Goal: Task Accomplishment & Management: Use online tool/utility

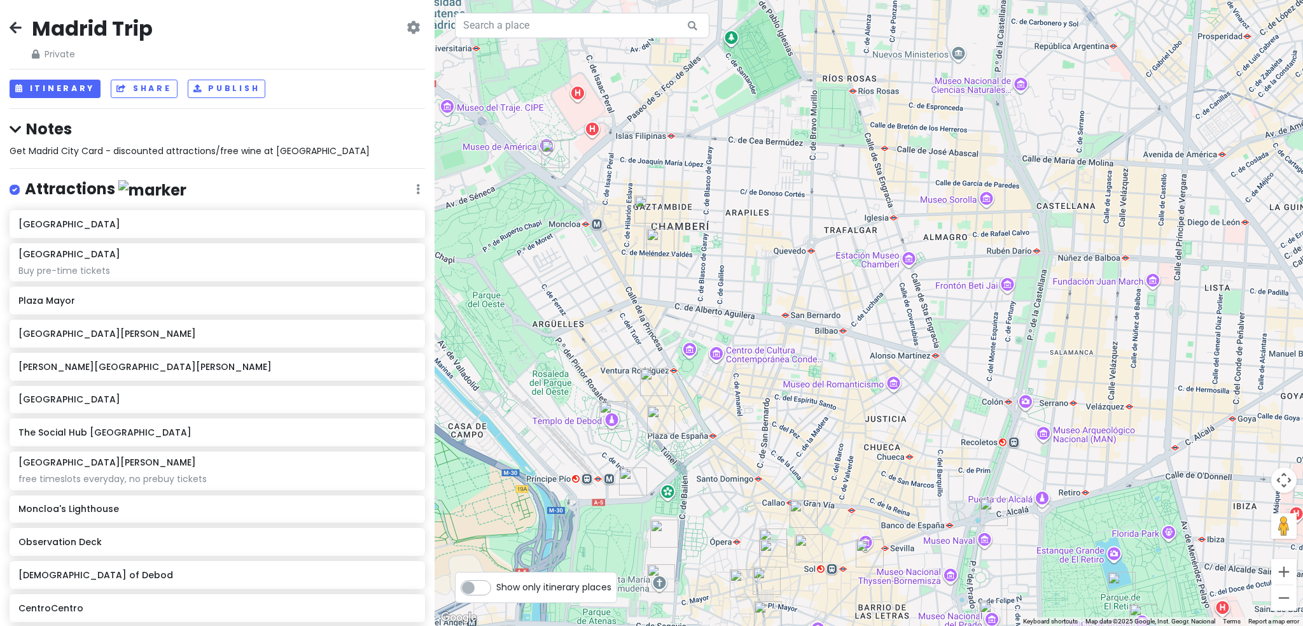
scroll to position [649, 0]
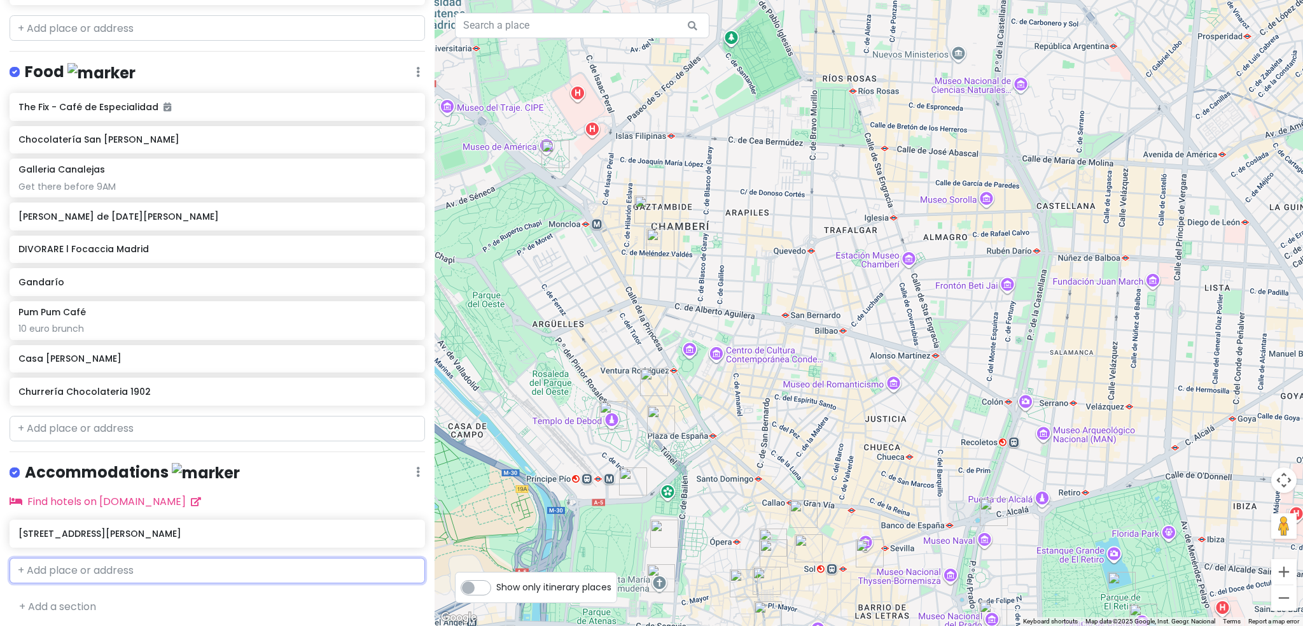
click at [148, 574] on input "text" at bounding box center [218, 569] width 416 height 25
type input "[DATE] cham"
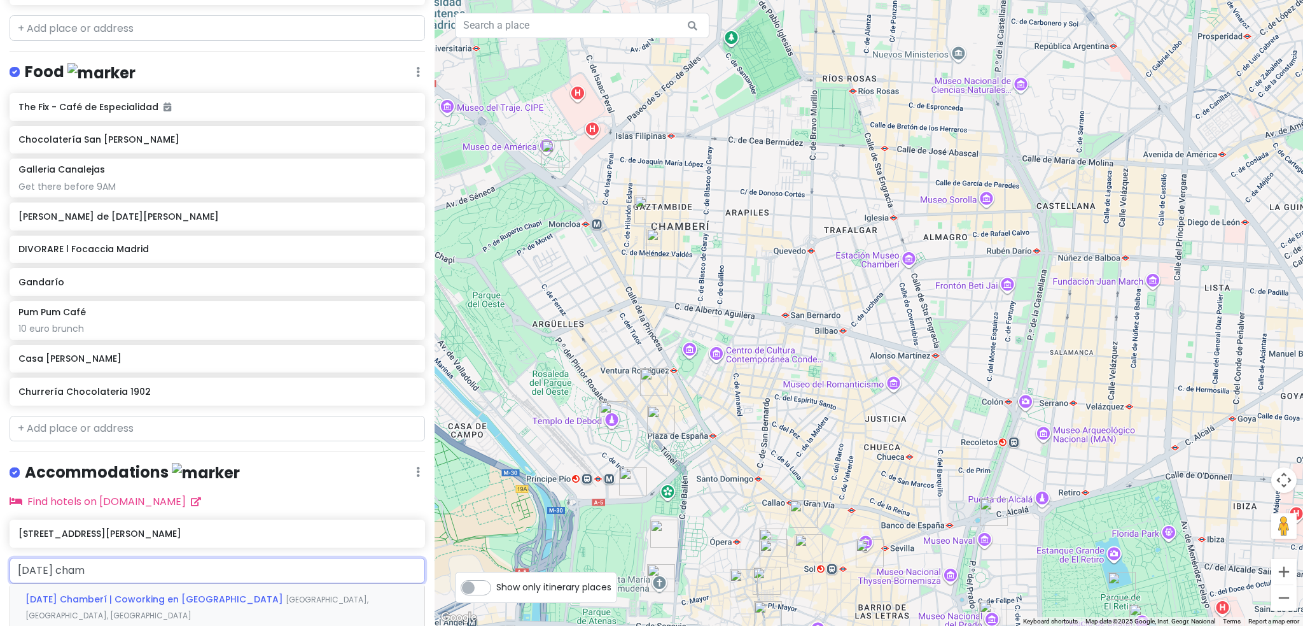
click at [158, 605] on div "[DATE] Chamberí | Coworking en [GEOGRAPHIC_DATA] [GEOGRAPHIC_DATA], [GEOGRAPHIC…" at bounding box center [217, 607] width 414 height 47
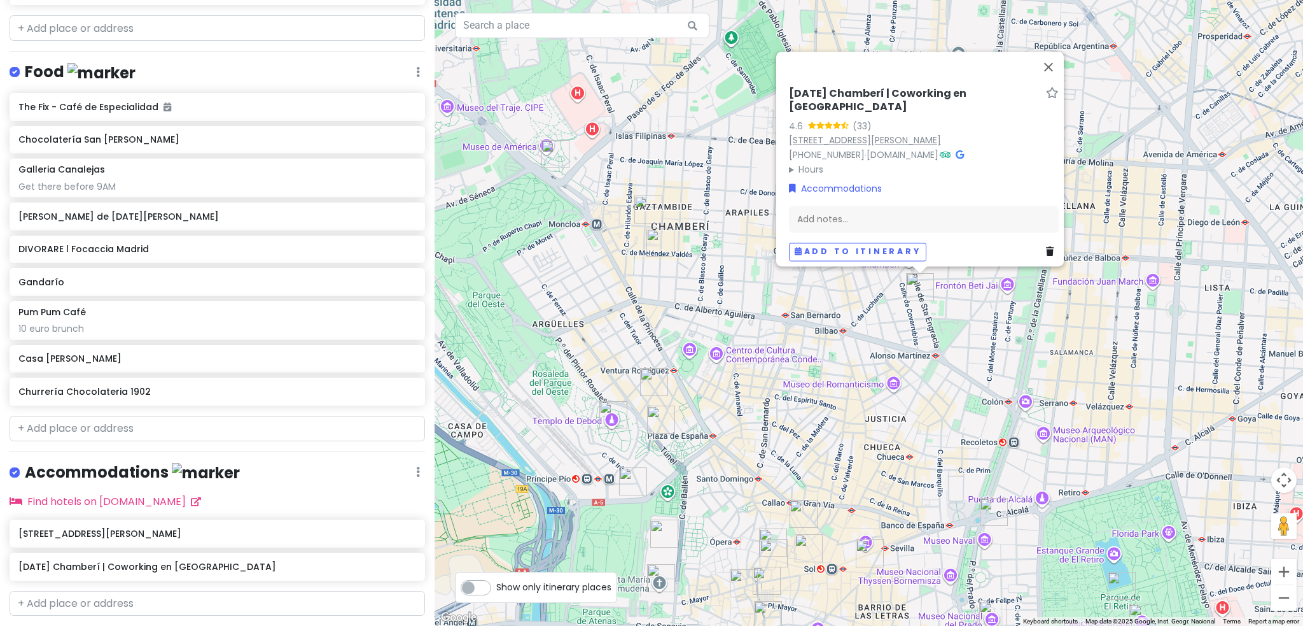
click at [941, 134] on link "[STREET_ADDRESS][PERSON_NAME]" at bounding box center [865, 140] width 152 height 13
click at [89, 539] on div "[STREET_ADDRESS][PERSON_NAME]" at bounding box center [218, 533] width 416 height 28
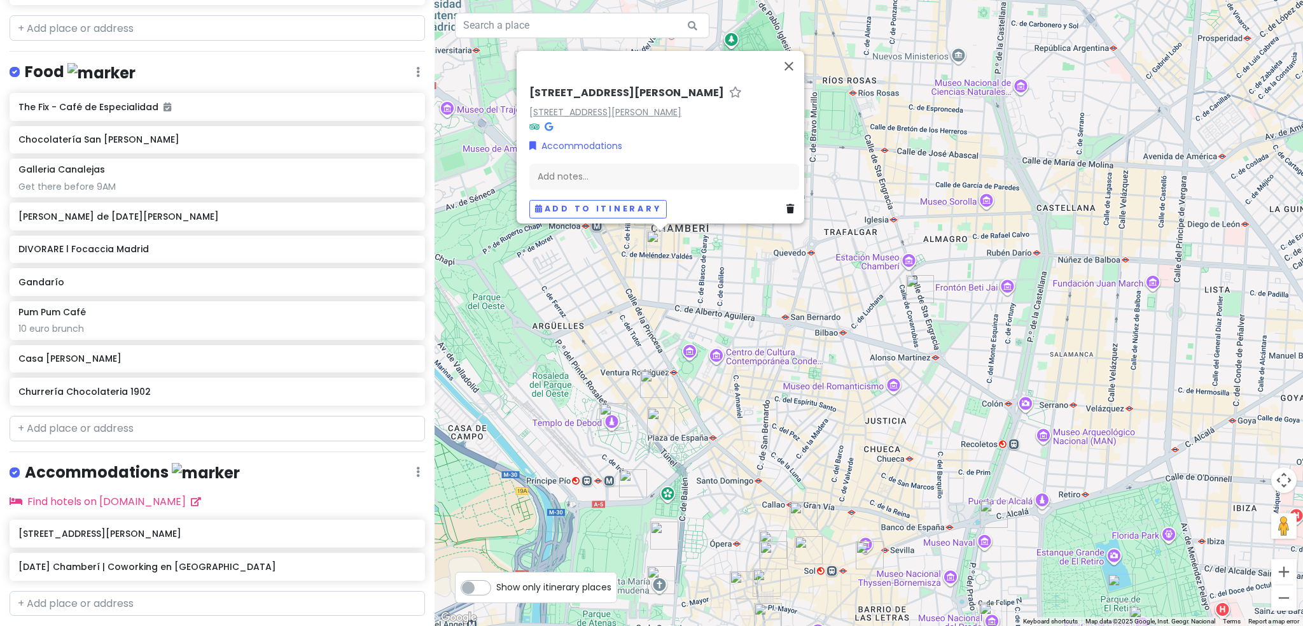
drag, startPoint x: 683, startPoint y: 104, endPoint x: 547, endPoint y: 108, distance: 136.9
drag, startPoint x: 781, startPoint y: 108, endPoint x: 520, endPoint y: 108, distance: 261.6
click at [524, 108] on div "[STREET_ADDRESS][PERSON_NAME][PERSON_NAME] Accommodations Add notes... Add to i…" at bounding box center [664, 152] width 280 height 142
copy link "[STREET_ADDRESS][PERSON_NAME]"
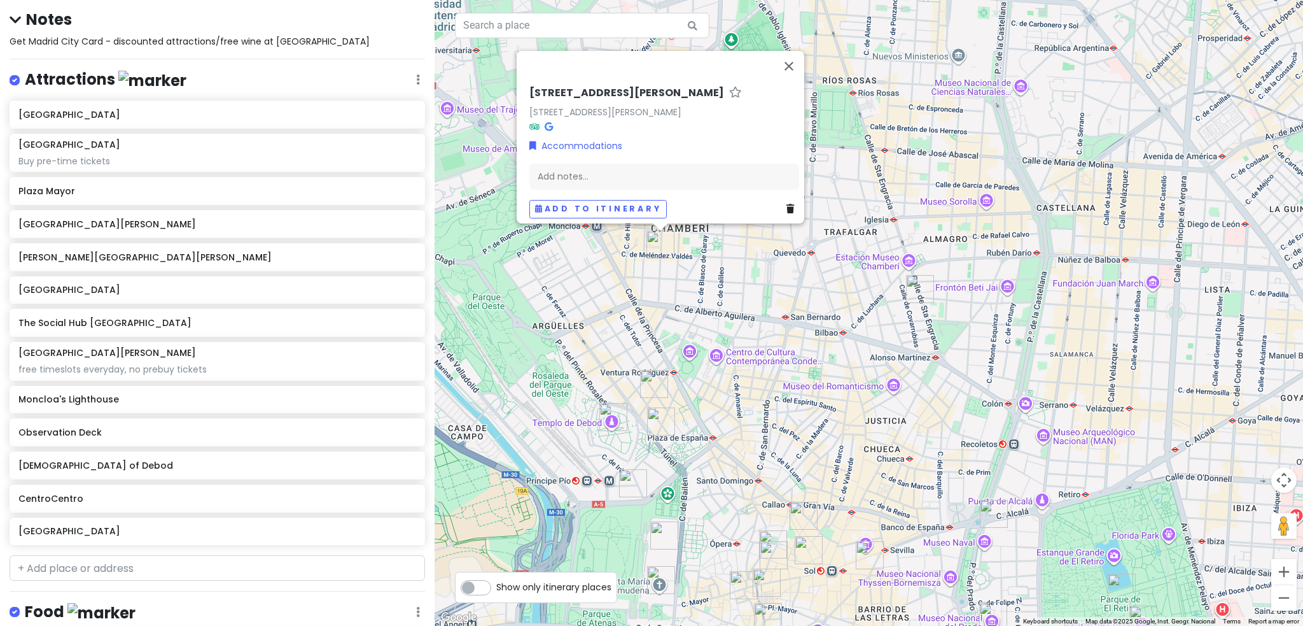
scroll to position [0, 0]
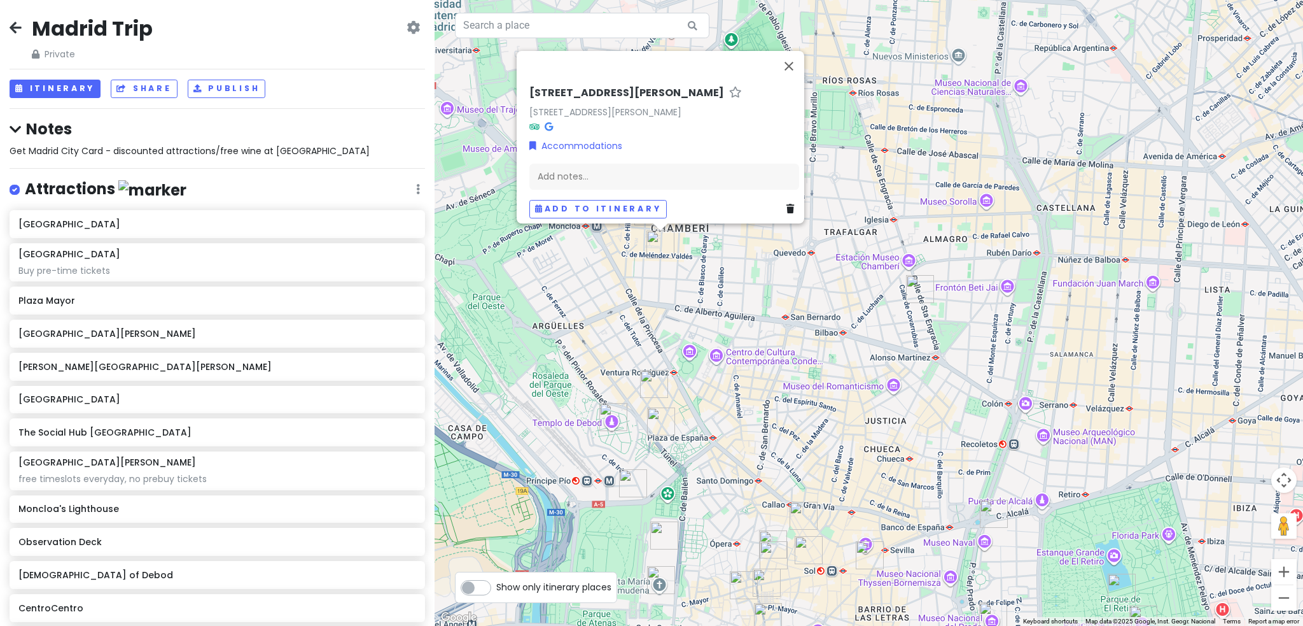
click at [416, 188] on icon at bounding box center [418, 189] width 4 height 10
click at [307, 189] on div "Attractions Edit Reorder Delete List" at bounding box center [218, 192] width 416 height 26
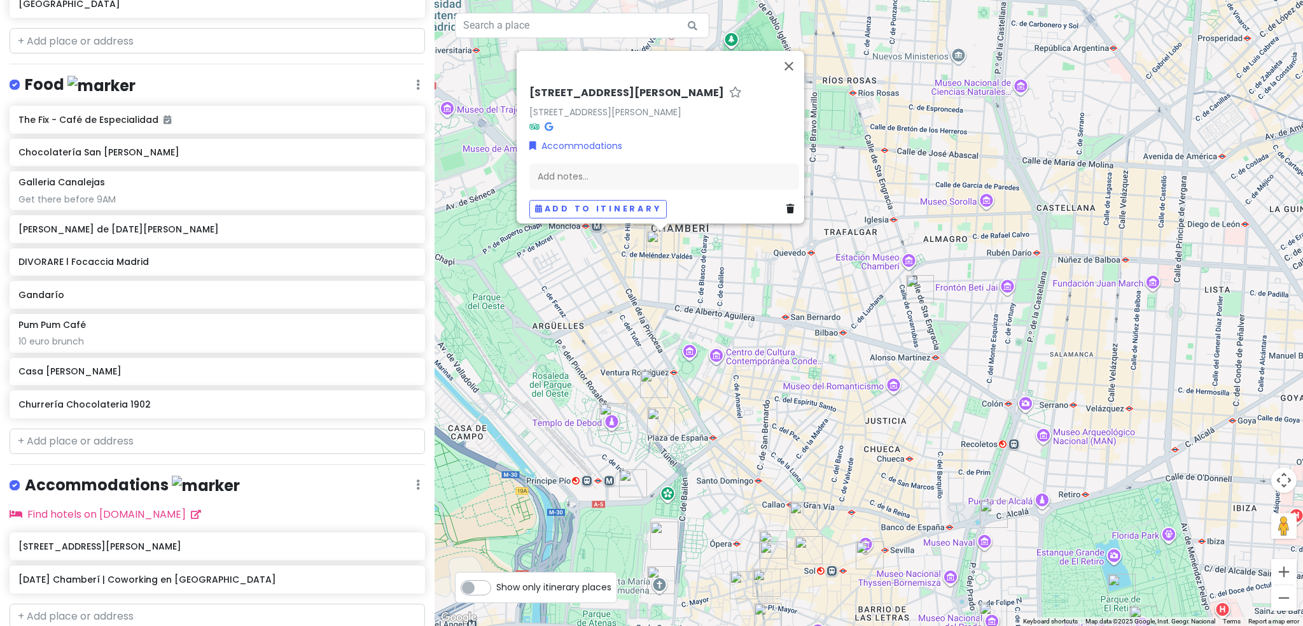
scroll to position [682, 0]
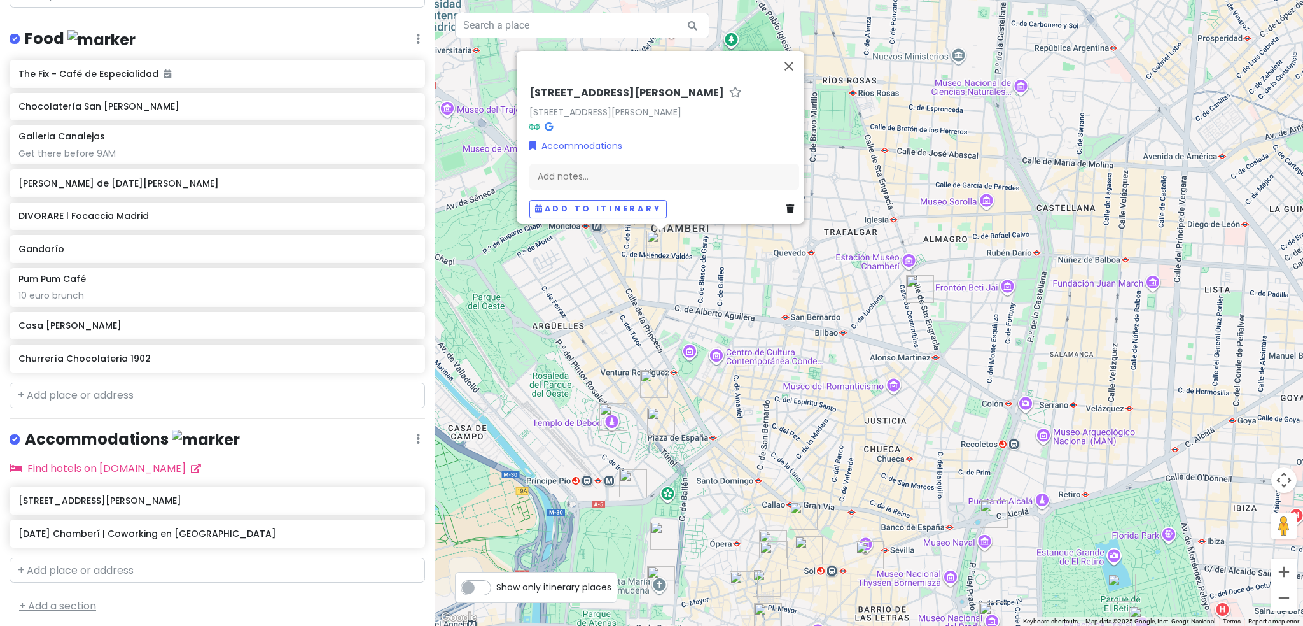
click at [83, 599] on link "+ Add a section" at bounding box center [57, 605] width 77 height 15
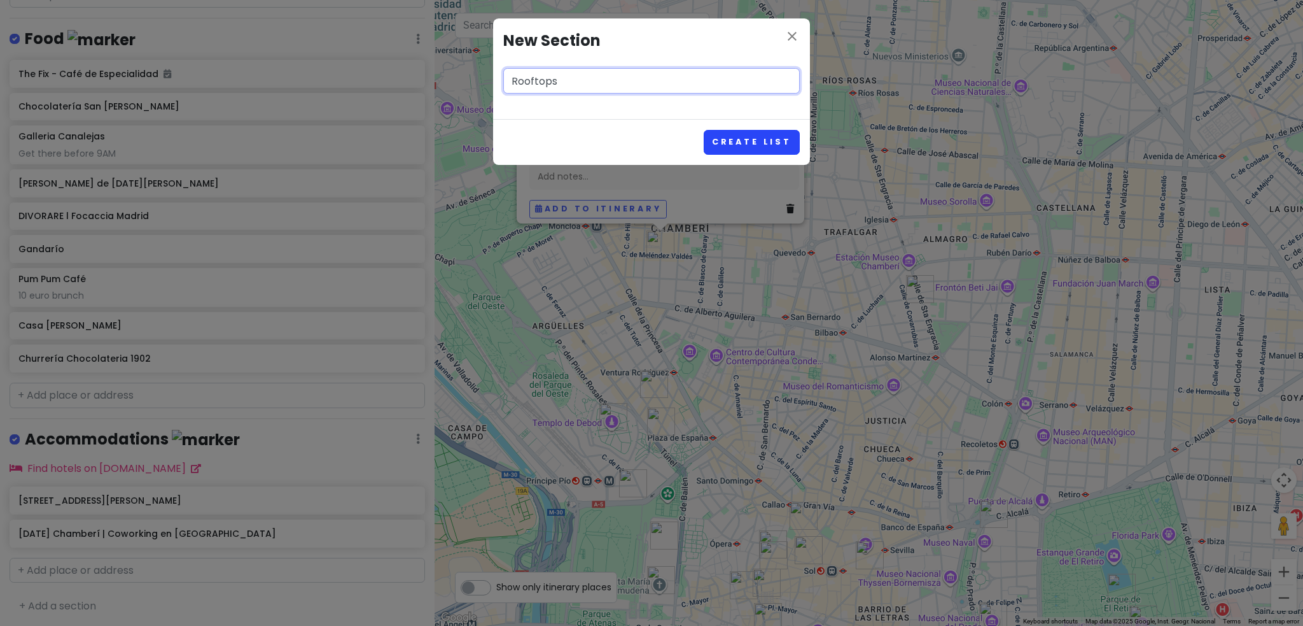
type input "Rooftops"
click at [710, 146] on button "Create List" at bounding box center [752, 142] width 96 height 25
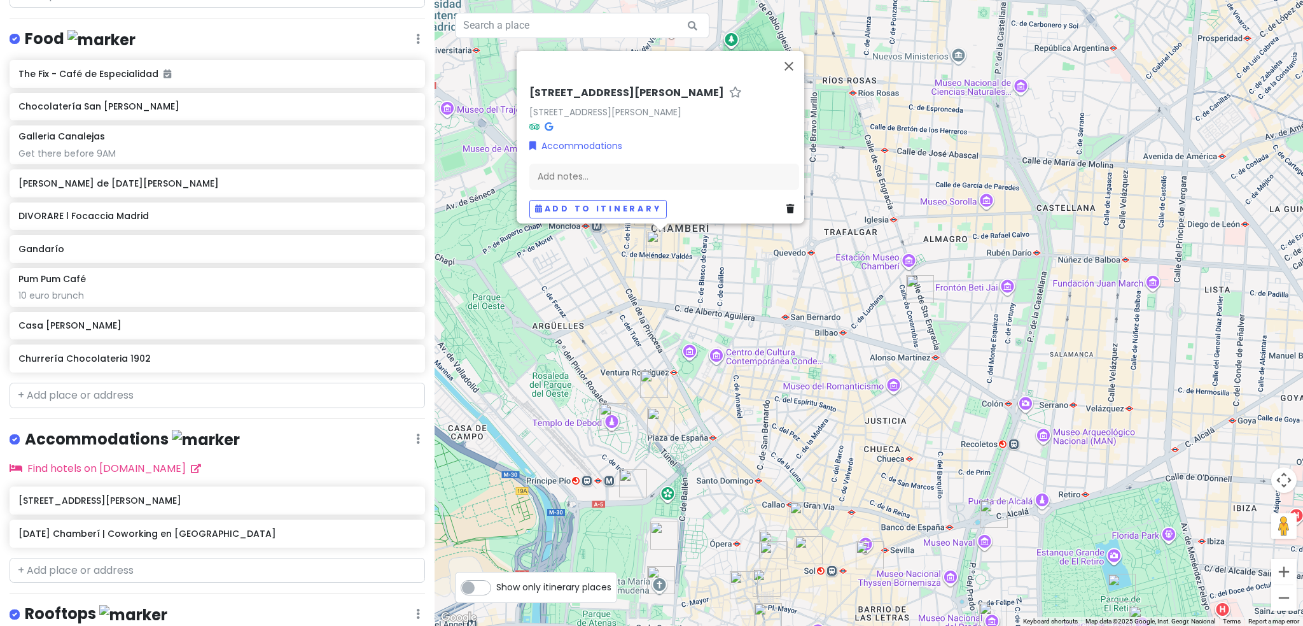
scroll to position [763, 0]
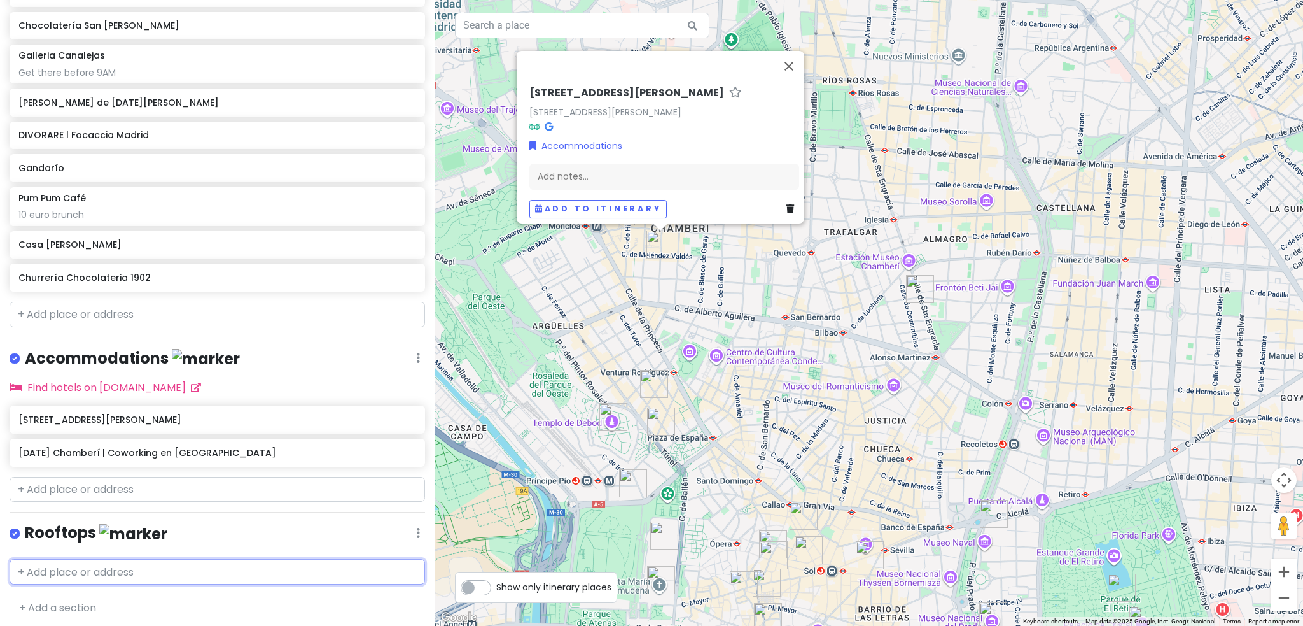
click at [145, 568] on input "text" at bounding box center [218, 571] width 416 height 25
paste input "[GEOGRAPHIC_DATA] [GEOGRAPHIC_DATA]"
type input "[GEOGRAPHIC_DATA] [GEOGRAPHIC_DATA]"
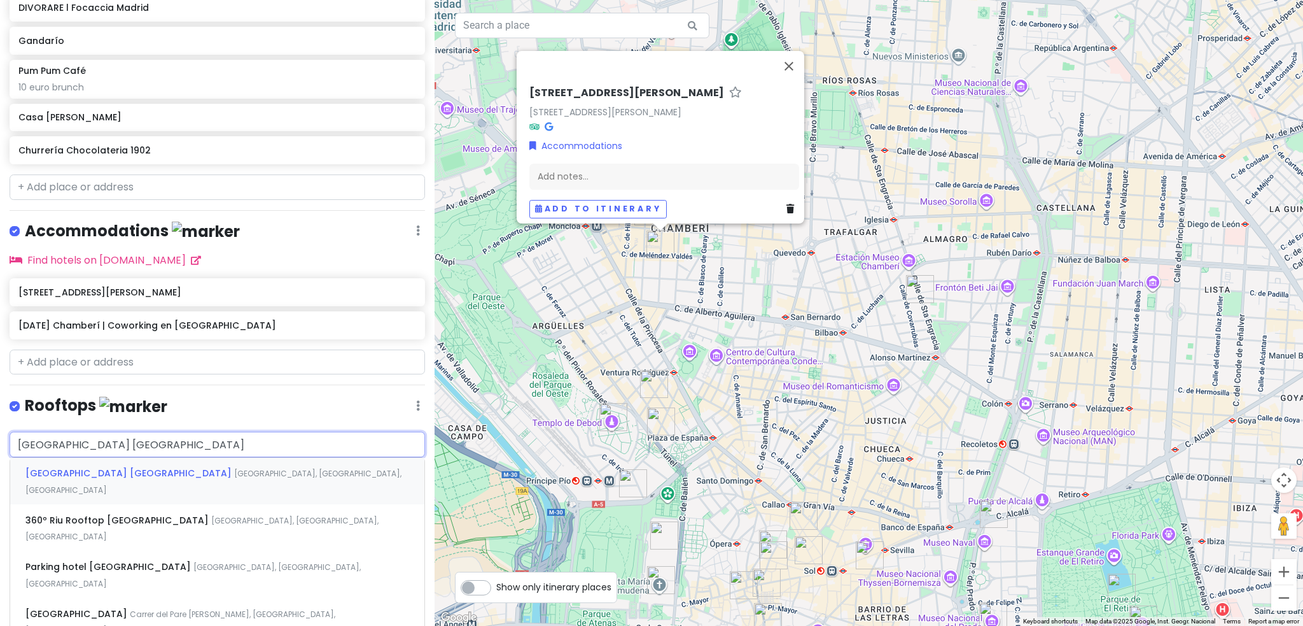
click at [187, 470] on span "[GEOGRAPHIC_DATA], [GEOGRAPHIC_DATA], [GEOGRAPHIC_DATA]" at bounding box center [213, 481] width 376 height 27
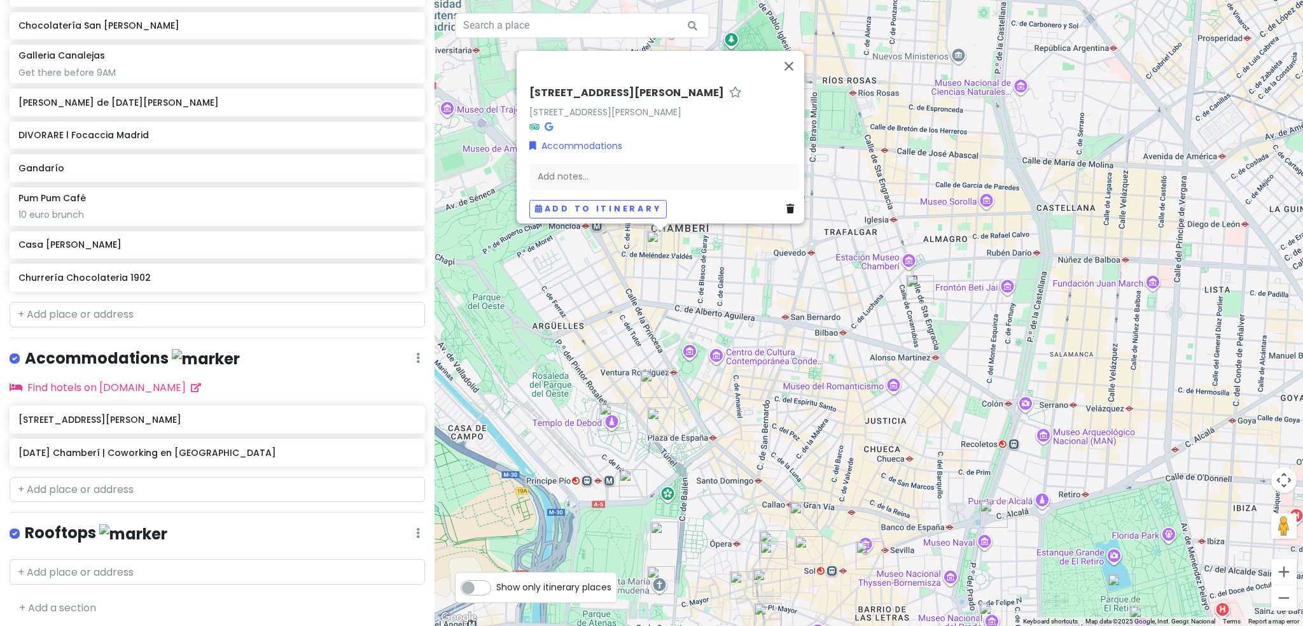
scroll to position [796, 0]
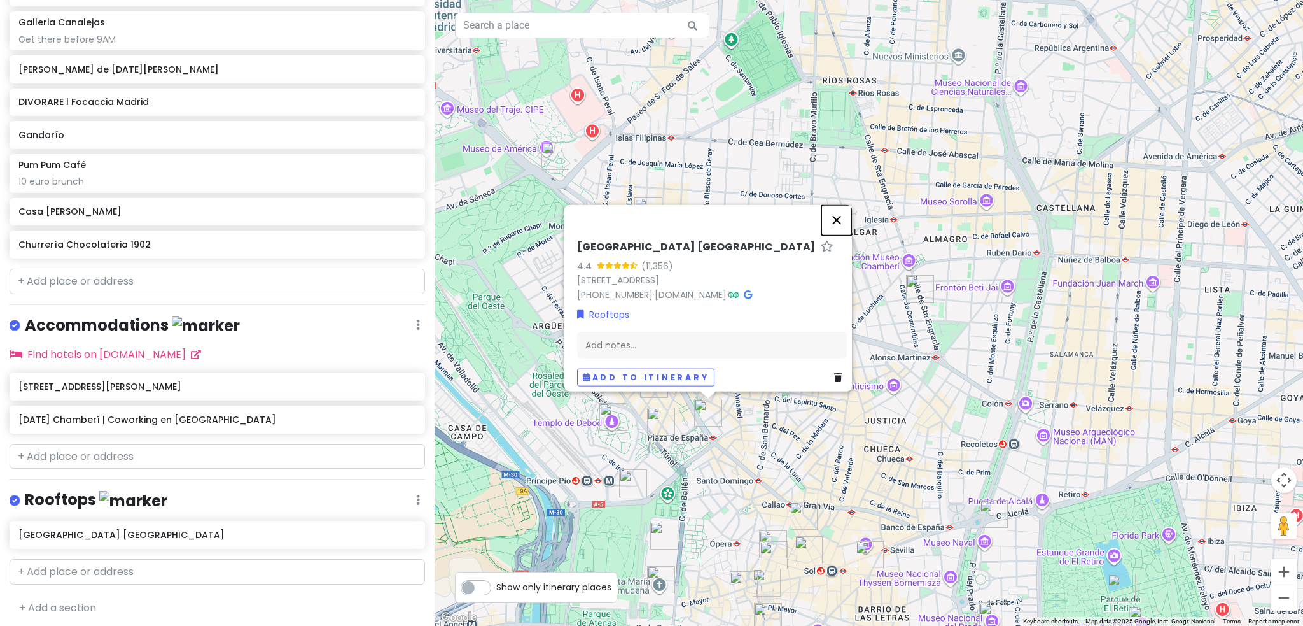
click at [846, 213] on button "Close" at bounding box center [837, 219] width 31 height 31
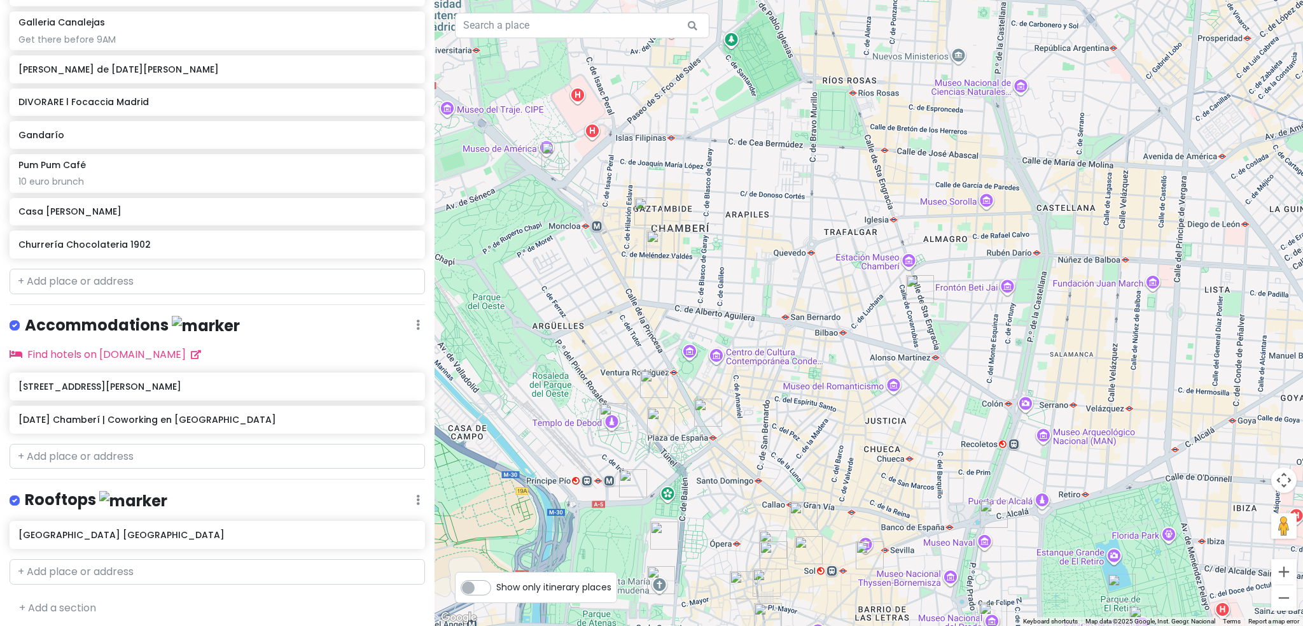
click at [401, 504] on div "Rooftops Edit Reorder Delete List" at bounding box center [218, 502] width 416 height 26
click at [416, 498] on icon at bounding box center [418, 499] width 4 height 10
click at [329, 413] on link "Edit" at bounding box center [380, 411] width 102 height 31
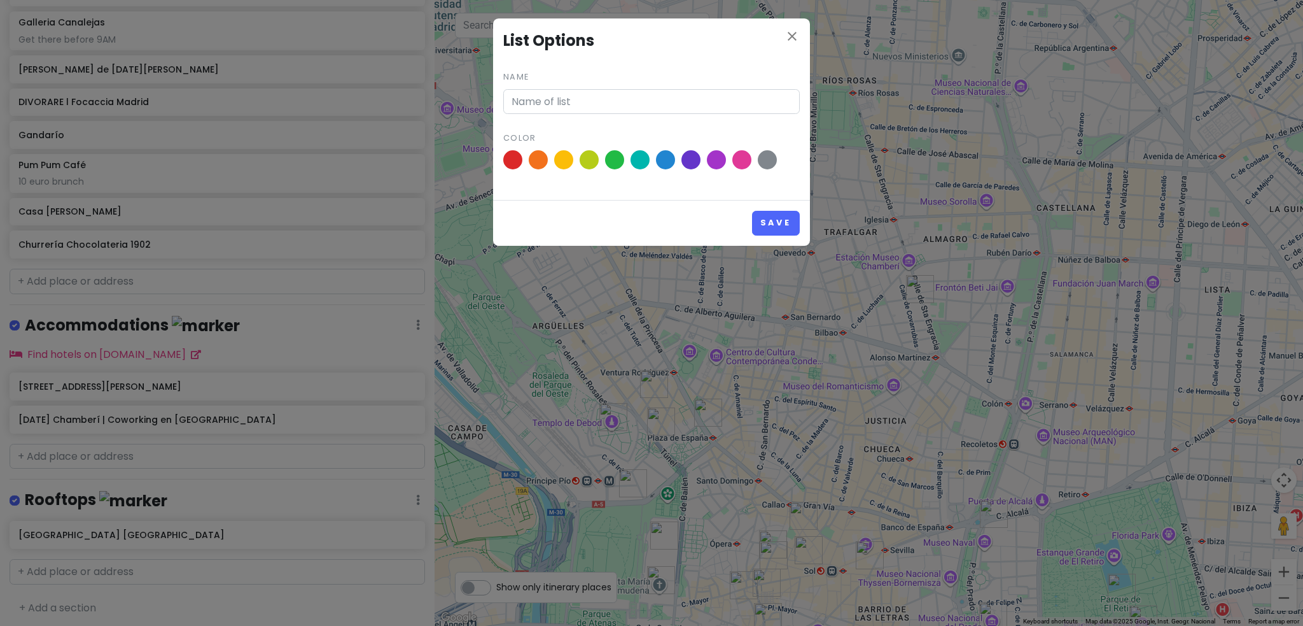
type input "Rooftops"
click at [685, 161] on span at bounding box center [691, 160] width 22 height 22
click at [0, 0] on input "radio" at bounding box center [0, 0] width 0 height 0
click at [760, 224] on button "Save" at bounding box center [776, 223] width 48 height 25
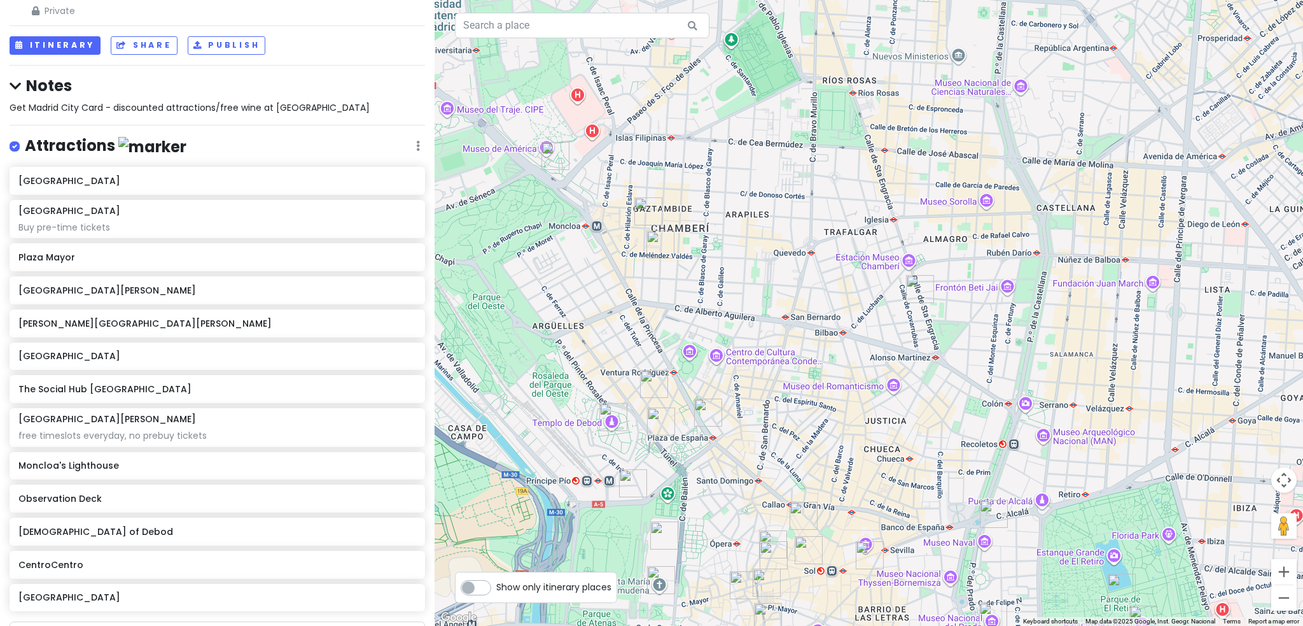
scroll to position [0, 0]
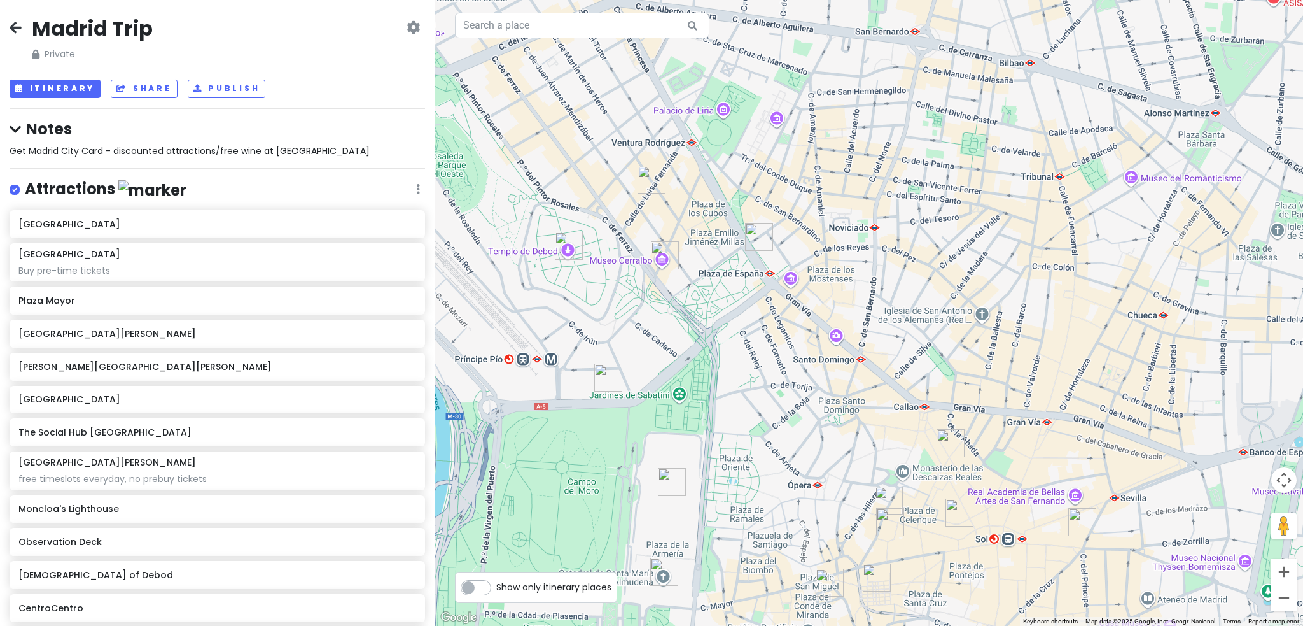
drag, startPoint x: 960, startPoint y: 472, endPoint x: 816, endPoint y: 298, distance: 226.0
click at [826, 306] on div at bounding box center [869, 313] width 869 height 626
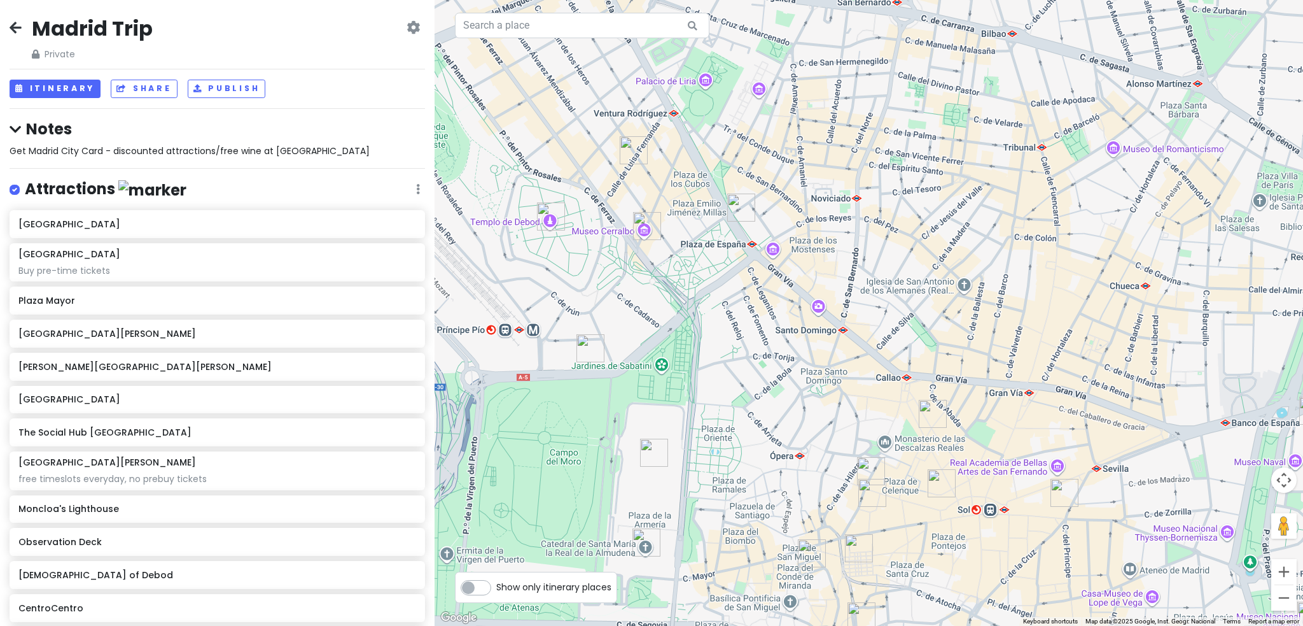
click at [648, 225] on img "Cerralbo Museum" at bounding box center [647, 226] width 28 height 28
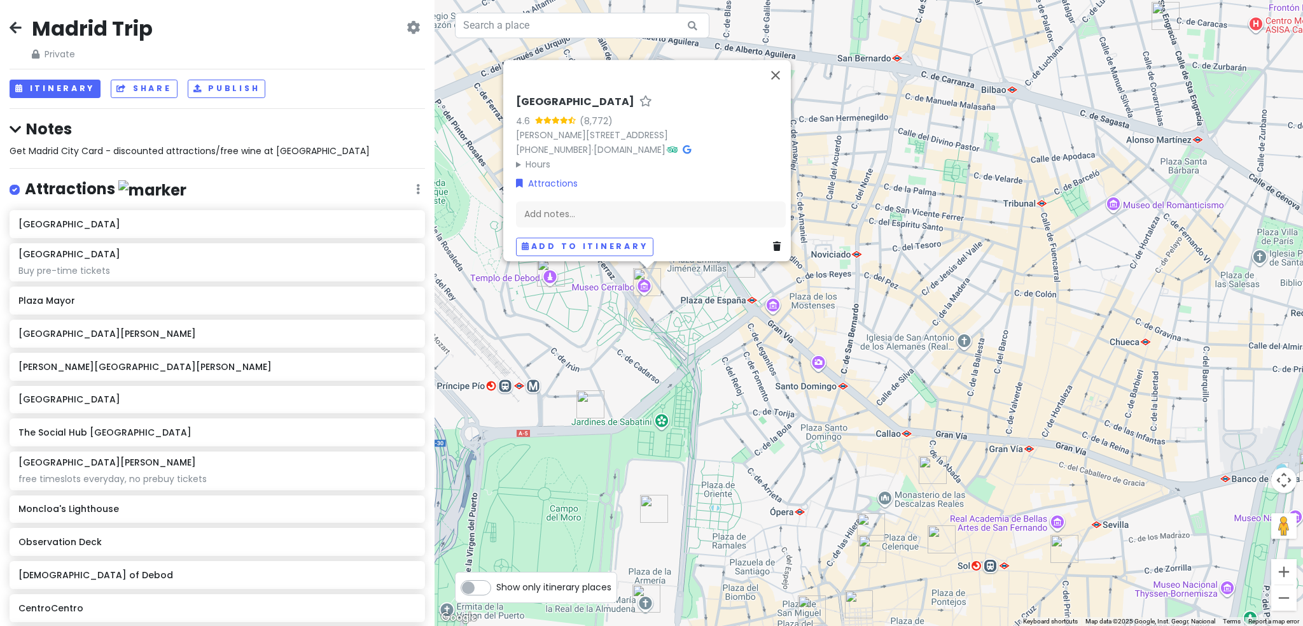
click at [589, 405] on img "The Social Hub Madrid" at bounding box center [591, 404] width 28 height 28
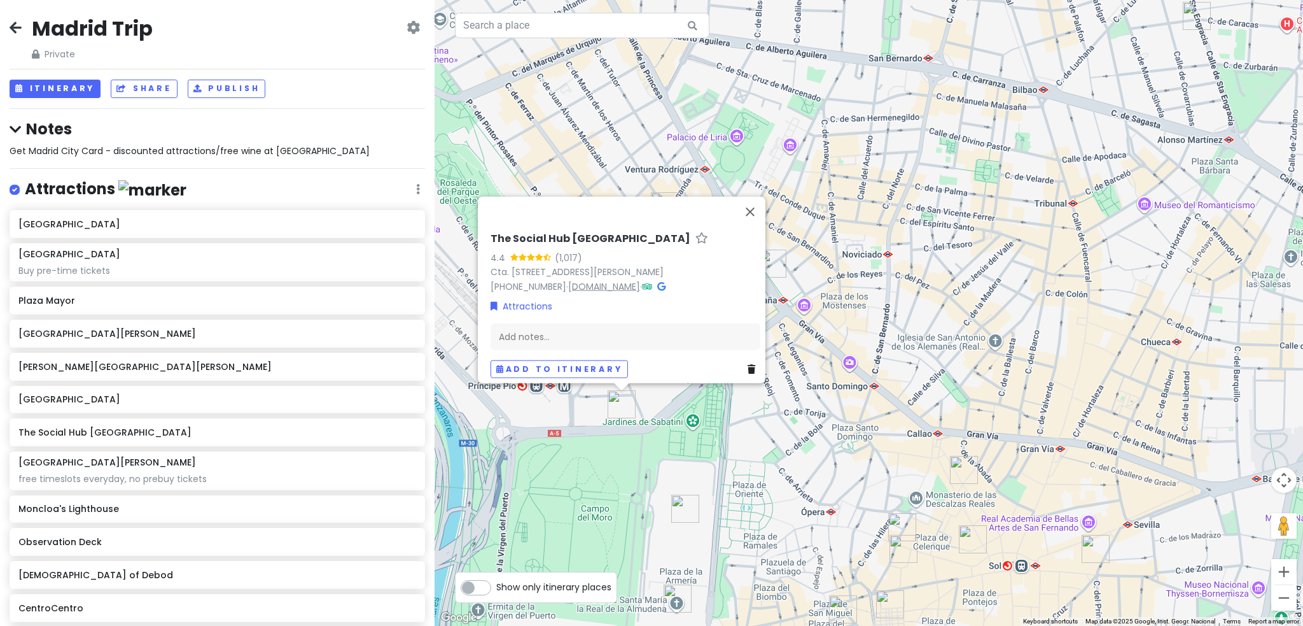
click at [593, 279] on link "[DOMAIN_NAME]" at bounding box center [604, 285] width 72 height 13
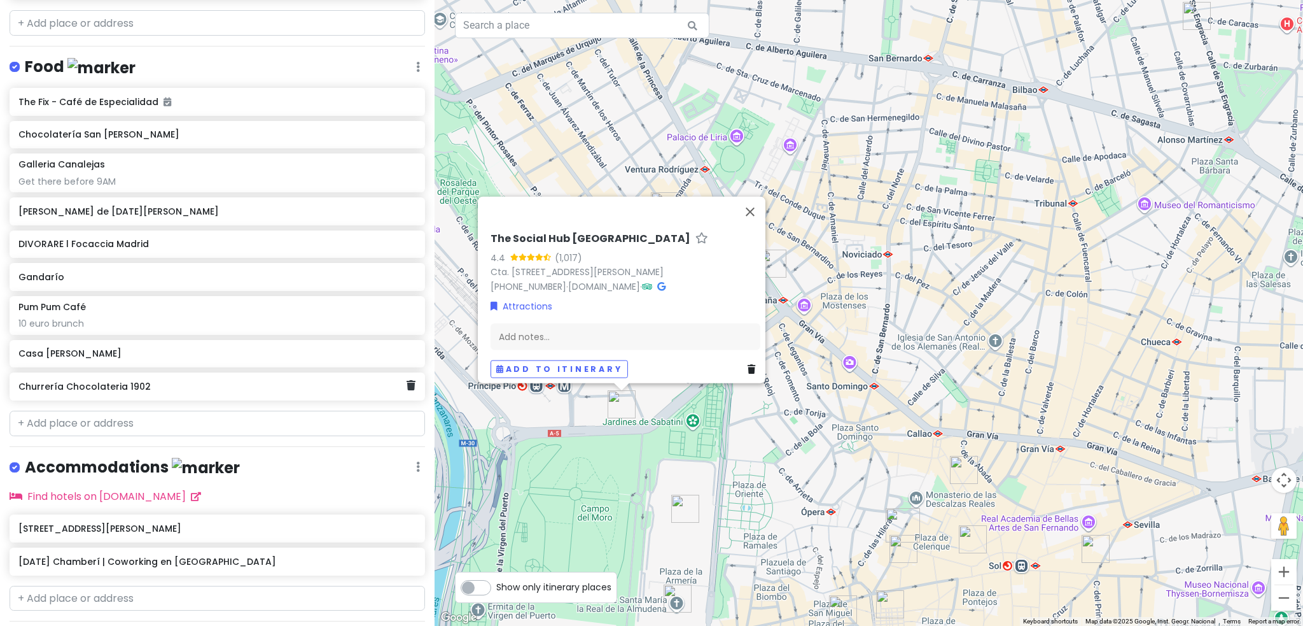
scroll to position [700, 0]
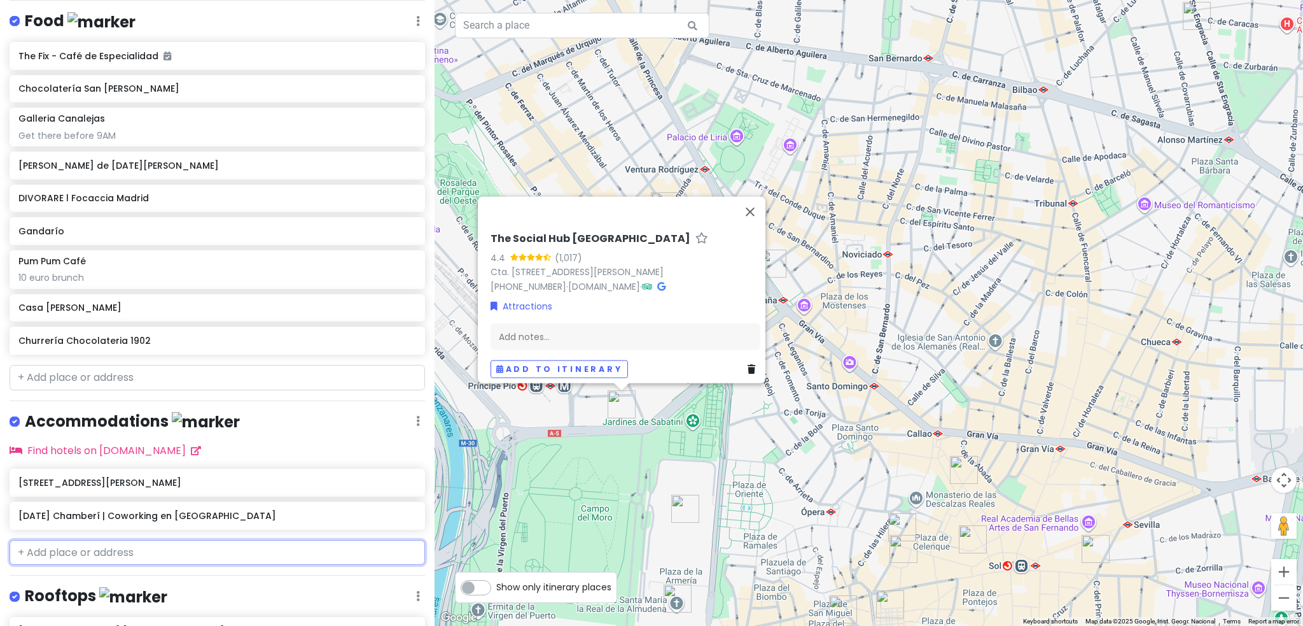
click at [127, 542] on input "text" at bounding box center [218, 552] width 416 height 25
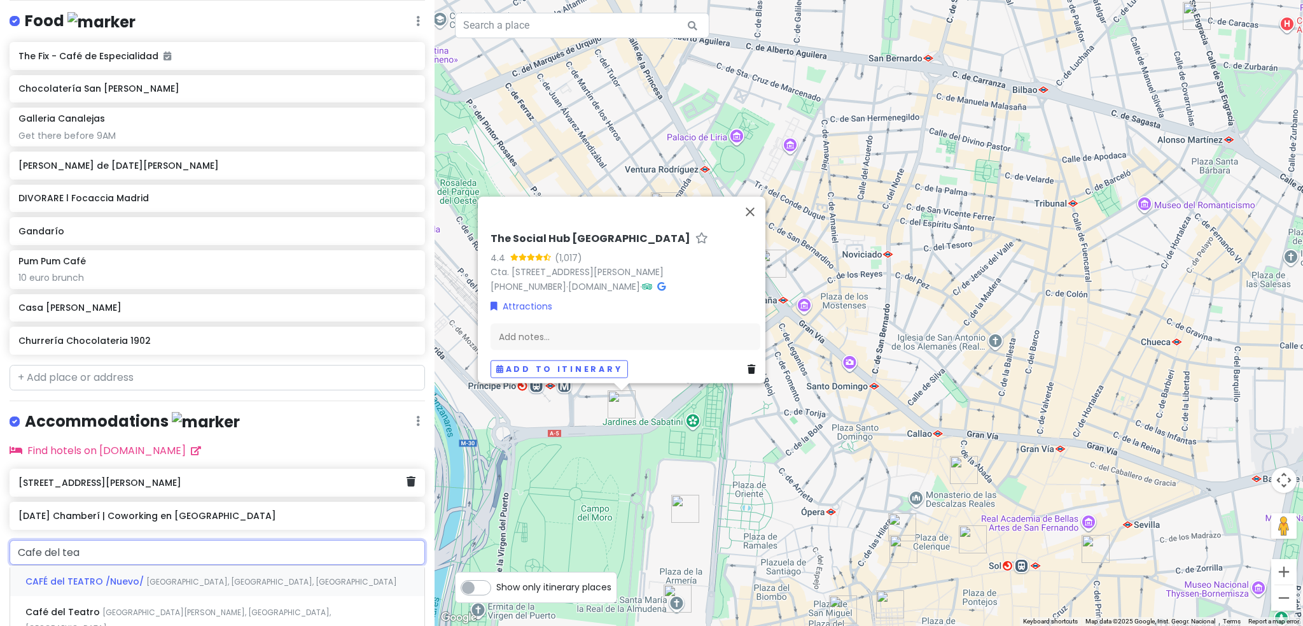
scroll to position [764, 0]
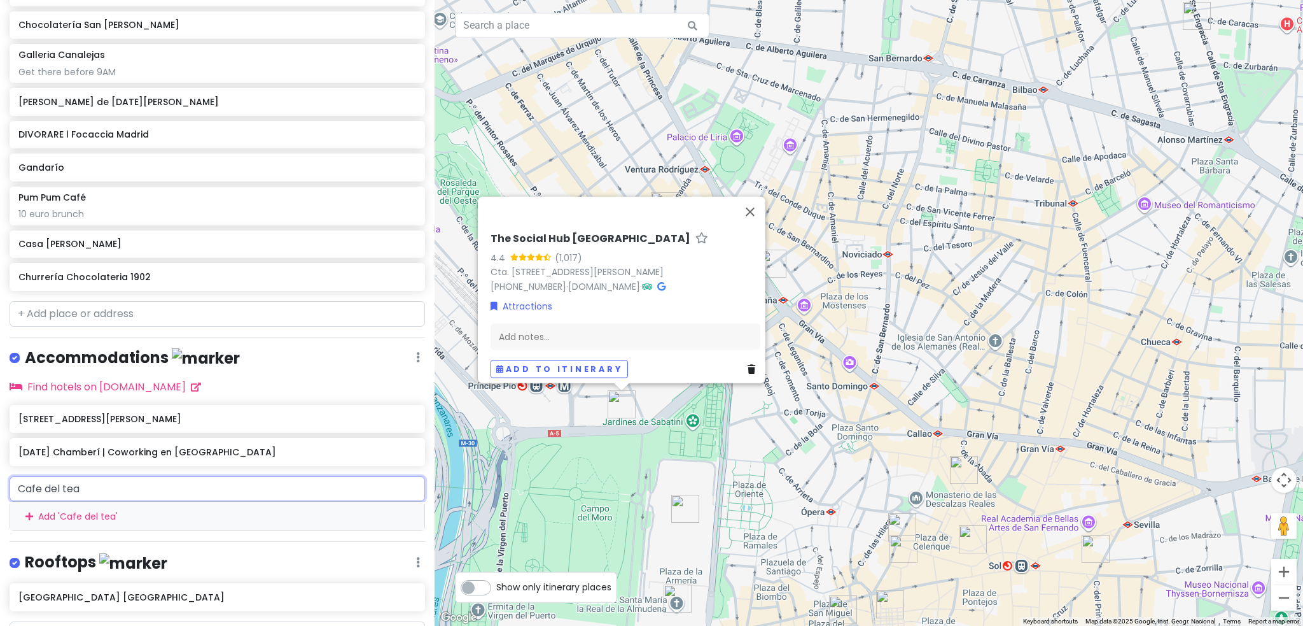
click at [205, 491] on input "Cafe del tea" at bounding box center [218, 488] width 416 height 25
type input "Cafe del teatr"
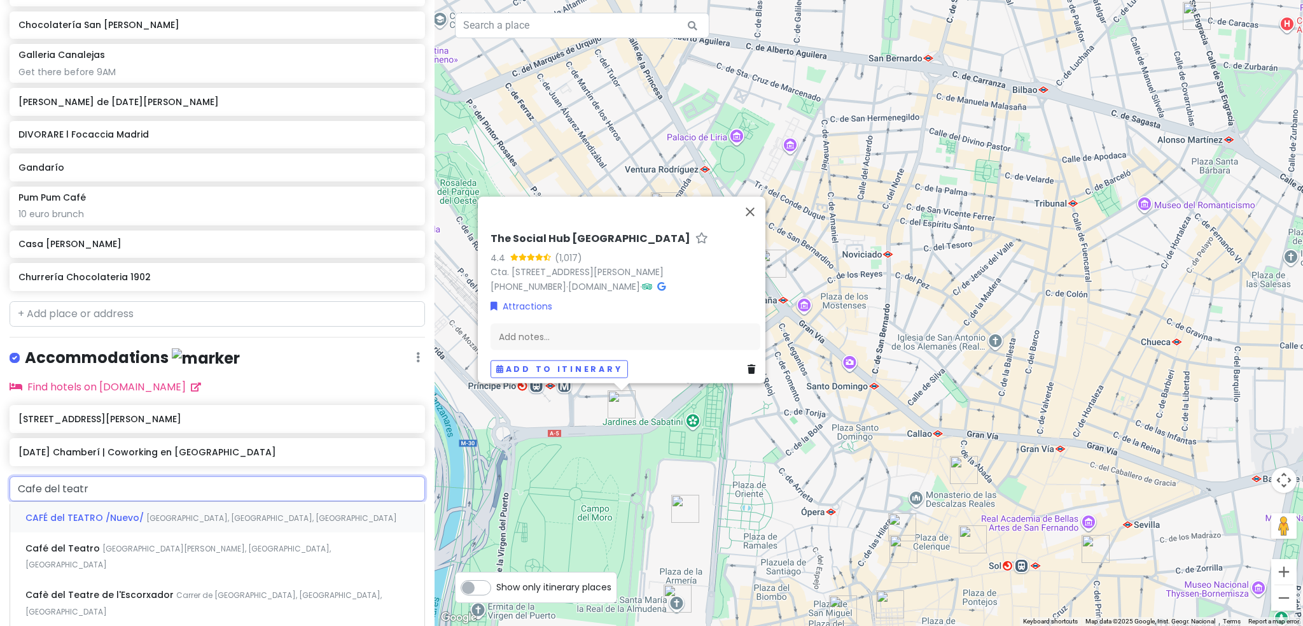
click at [232, 512] on span "[GEOGRAPHIC_DATA], [GEOGRAPHIC_DATA], [GEOGRAPHIC_DATA]" at bounding box center [271, 517] width 251 height 11
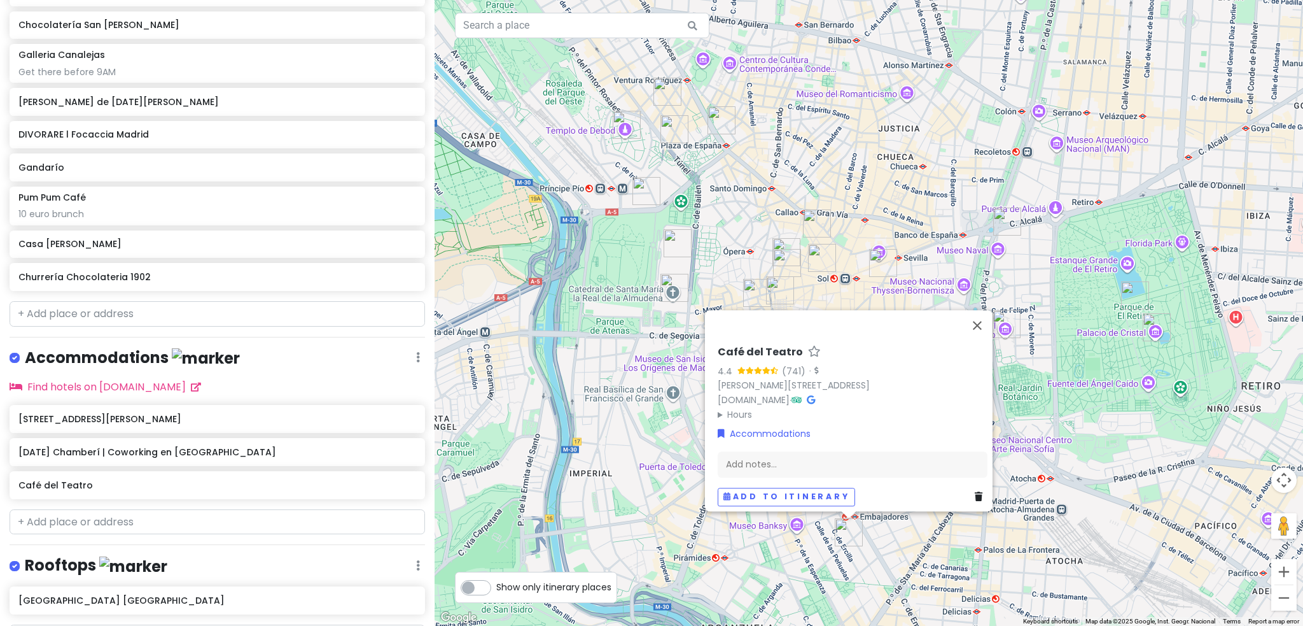
drag, startPoint x: 1201, startPoint y: 581, endPoint x: 919, endPoint y: 552, distance: 284.0
click at [919, 552] on div "Café del Teatro 4.4 (741) · [STREET_ADDRESS] [DOMAIN_NAME] · Hours [DATE] Close…" at bounding box center [869, 313] width 869 height 626
click at [977, 319] on button "Close" at bounding box center [975, 325] width 31 height 31
